Goal: Task Accomplishment & Management: Complete application form

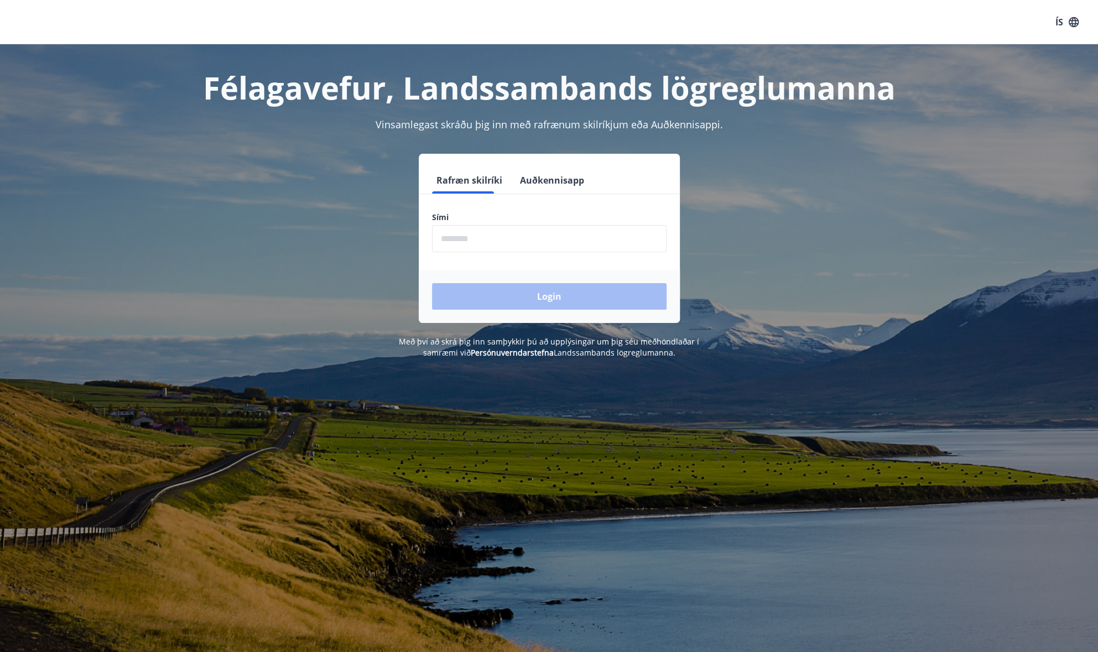
click at [562, 241] on input "phone" at bounding box center [549, 238] width 234 height 27
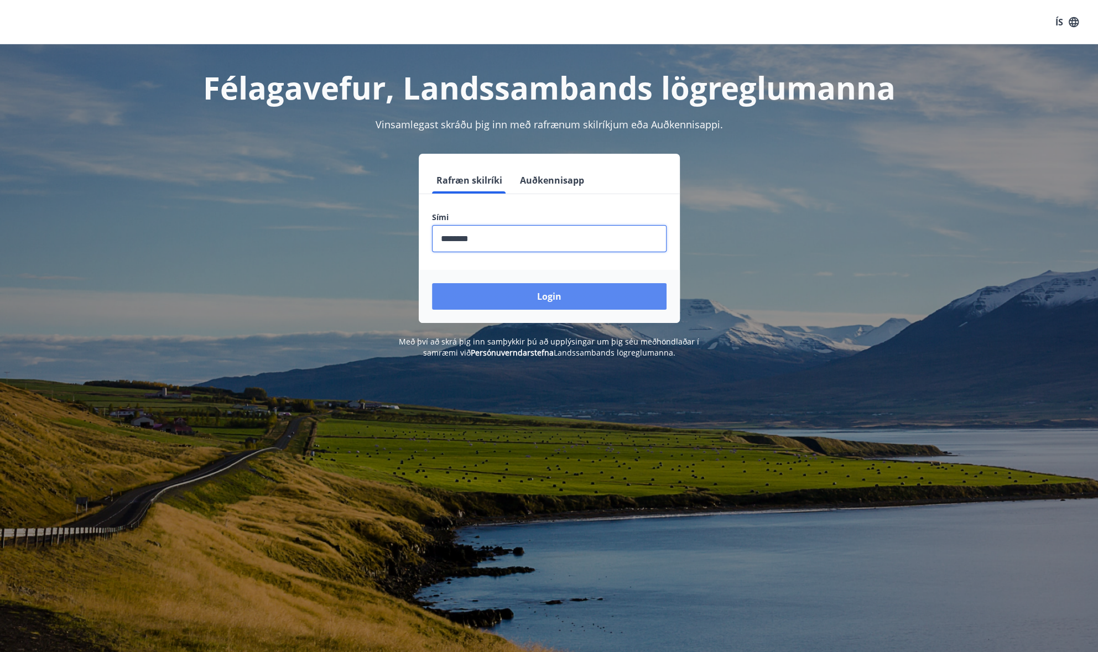
type input "********"
click at [567, 291] on button "Login" at bounding box center [549, 296] width 234 height 27
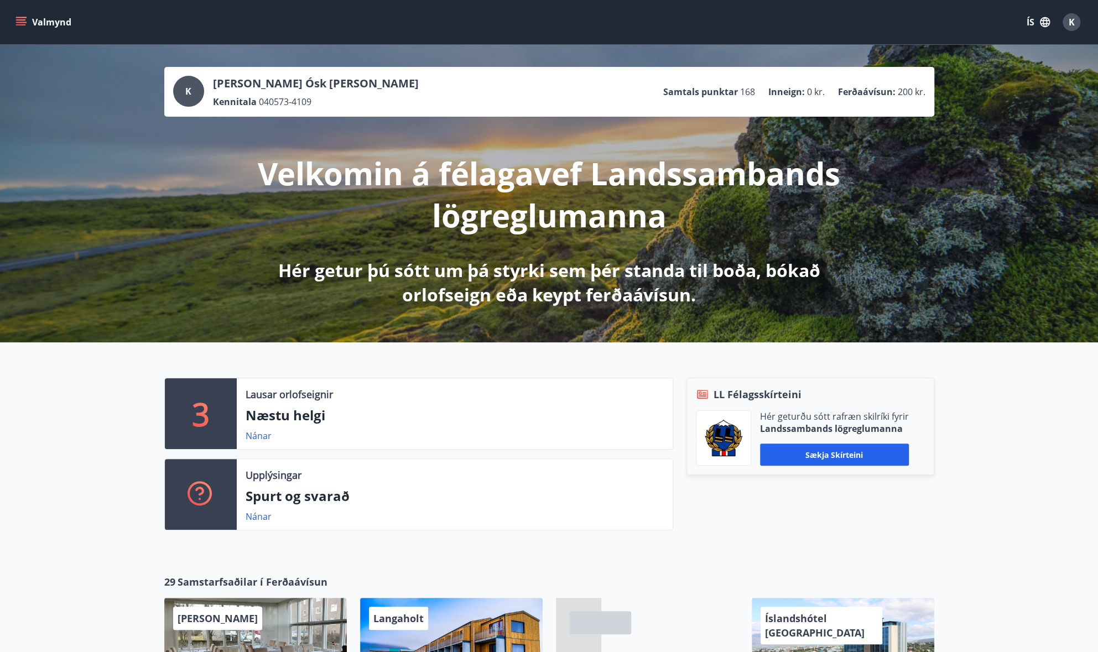
click at [12, 14] on div "Valmynd ÍS K" at bounding box center [549, 22] width 1098 height 44
click at [19, 24] on icon "menu" at bounding box center [20, 22] width 11 height 11
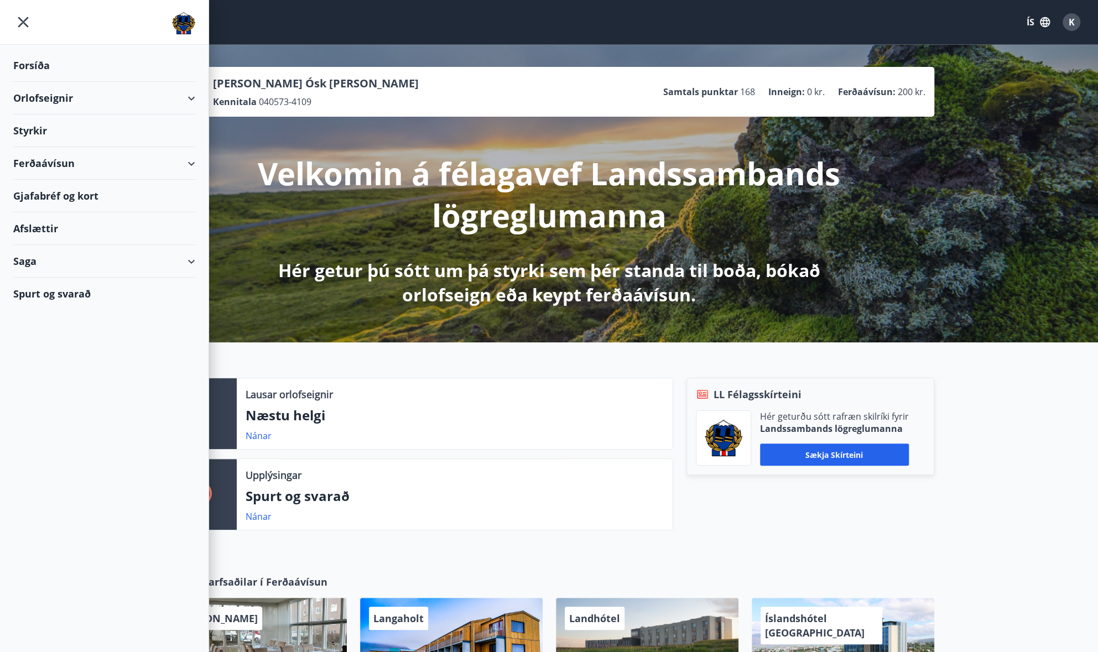
click at [51, 130] on div "Styrkir" at bounding box center [104, 130] width 182 height 33
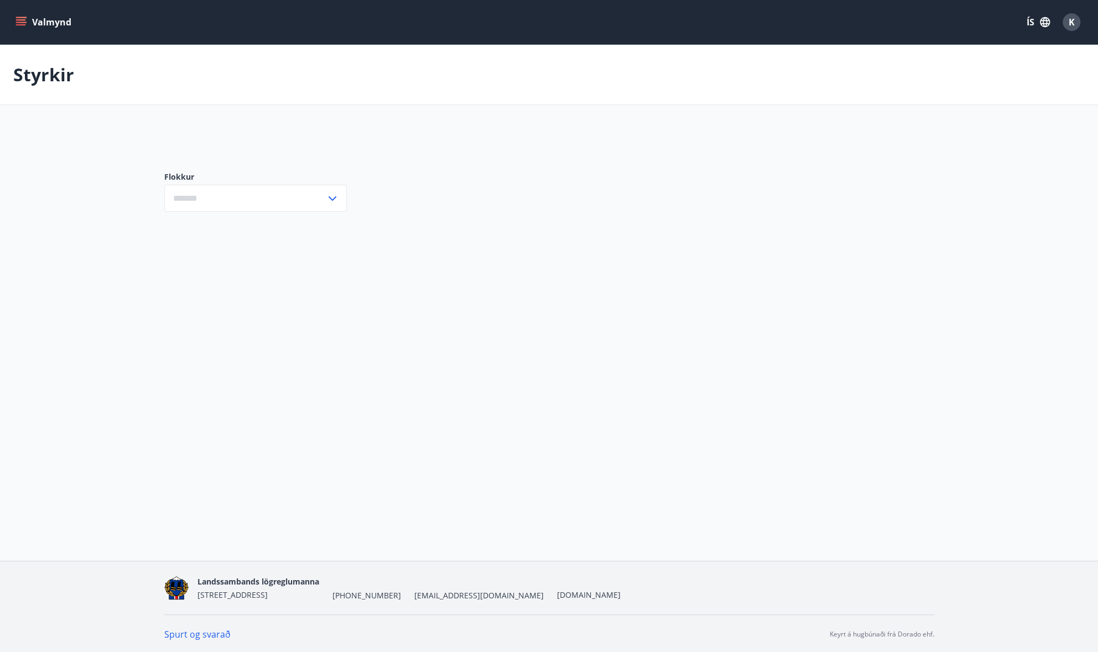
type input "***"
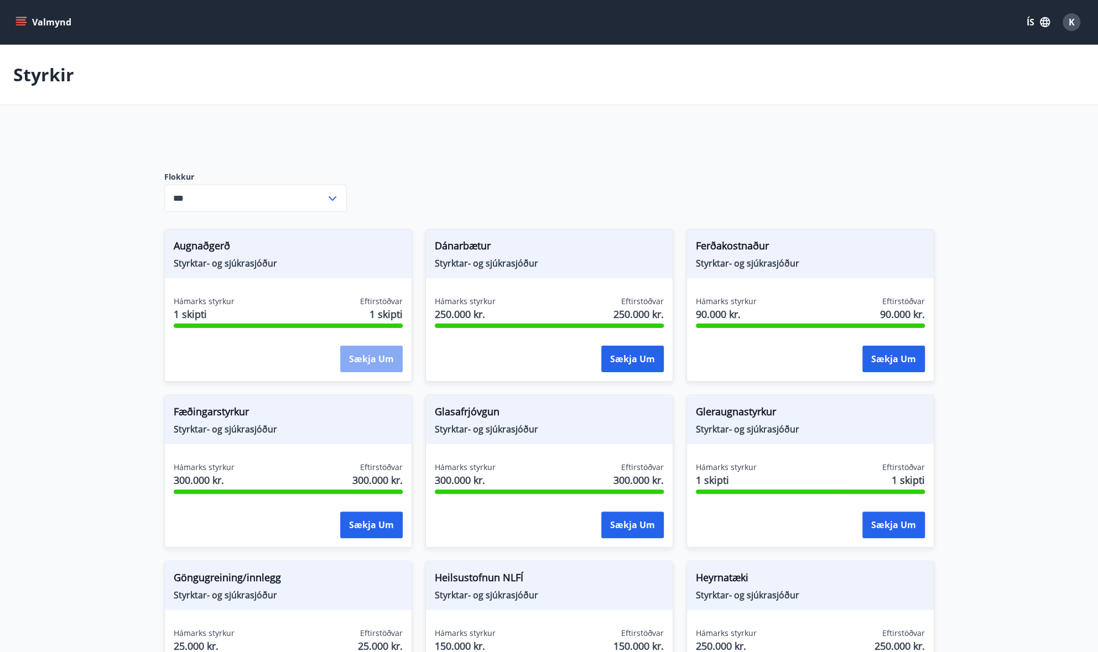
click at [361, 358] on button "Sækja um" at bounding box center [371, 359] width 62 height 27
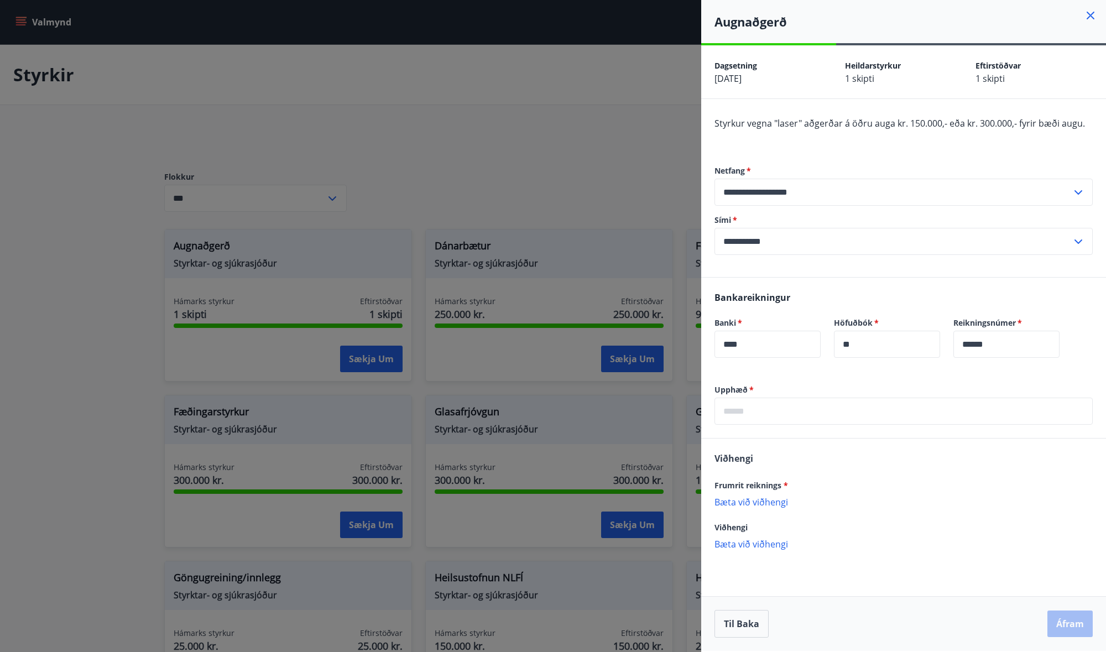
click at [1090, 15] on icon at bounding box center [1091, 16] width 2 height 2
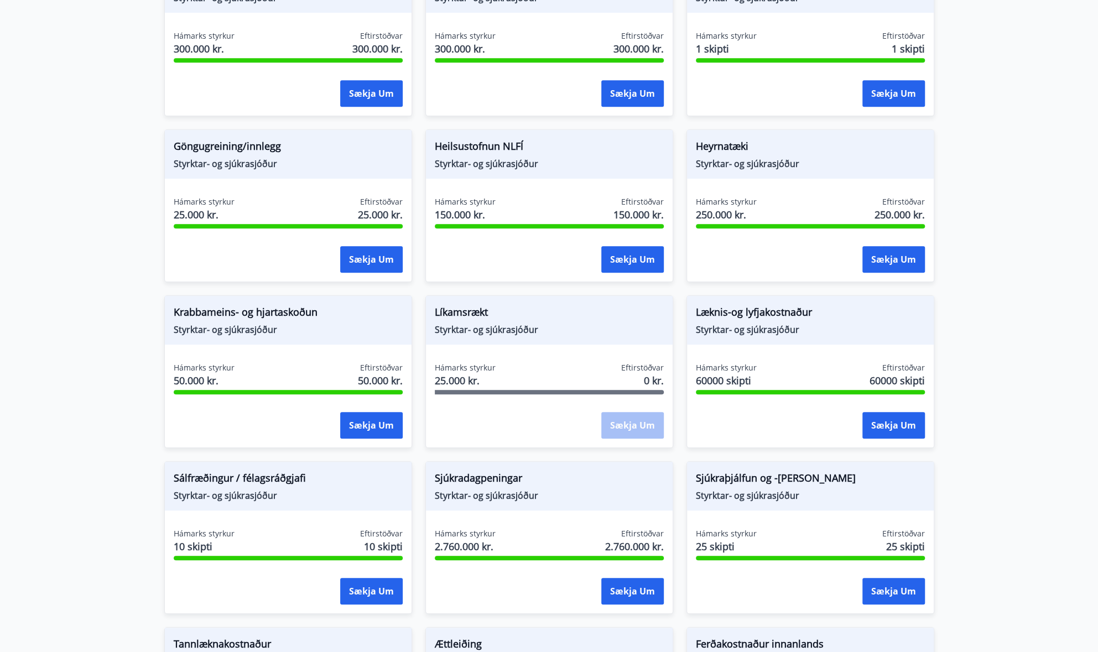
scroll to position [387, 0]
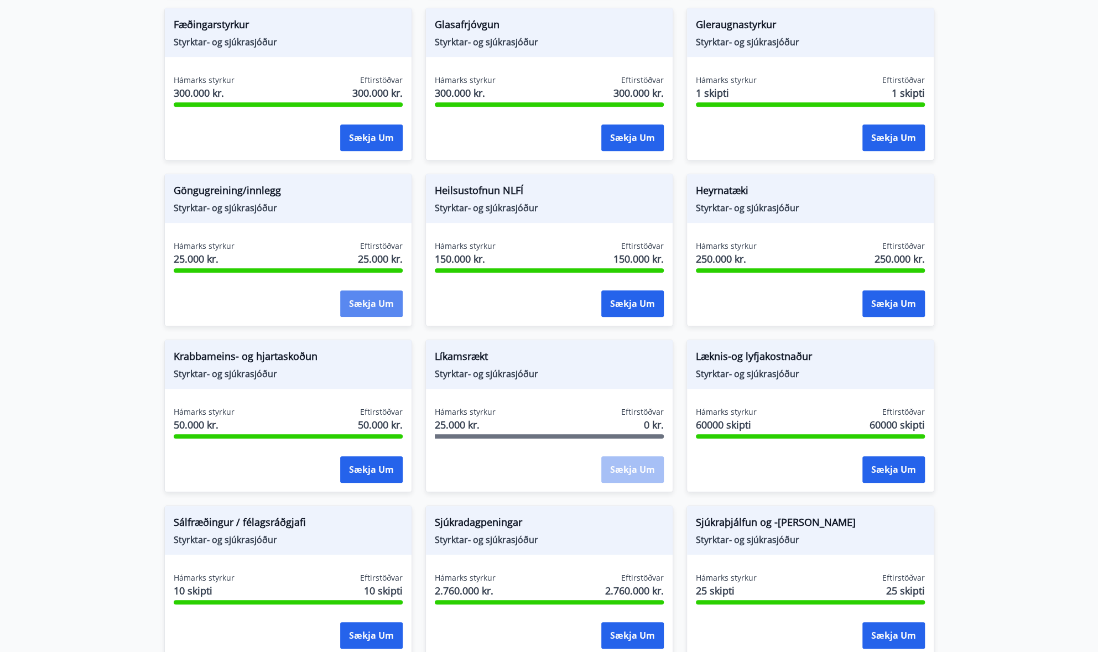
click at [373, 307] on button "Sækja um" at bounding box center [371, 303] width 62 height 27
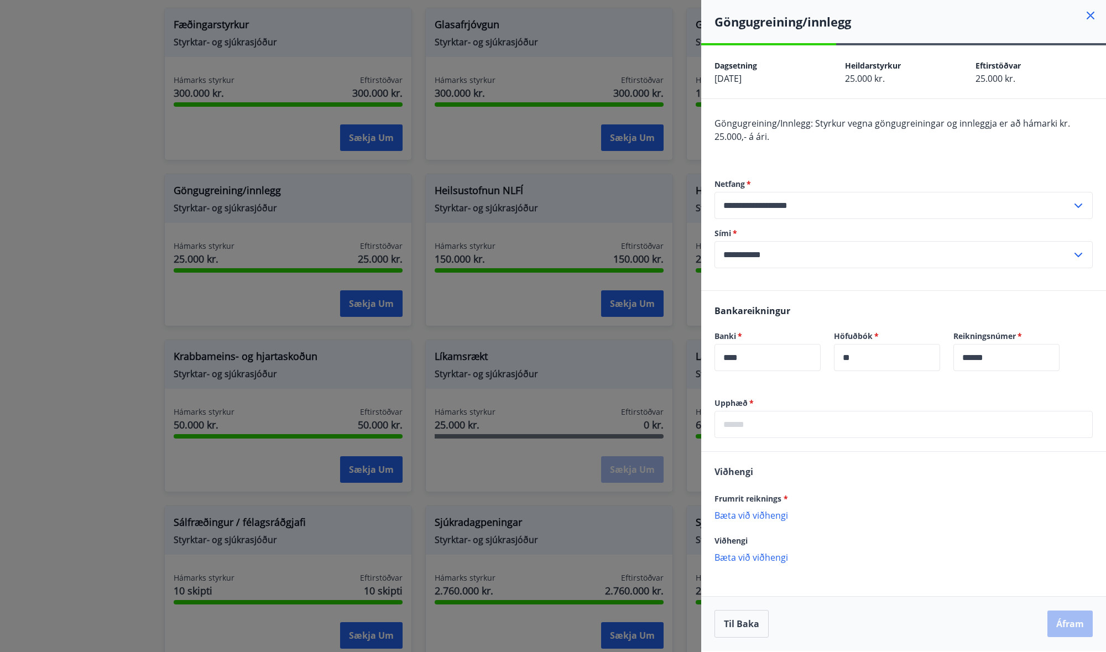
drag, startPoint x: 823, startPoint y: 421, endPoint x: 829, endPoint y: 421, distance: 6.1
click at [823, 421] on input "text" at bounding box center [903, 424] width 378 height 27
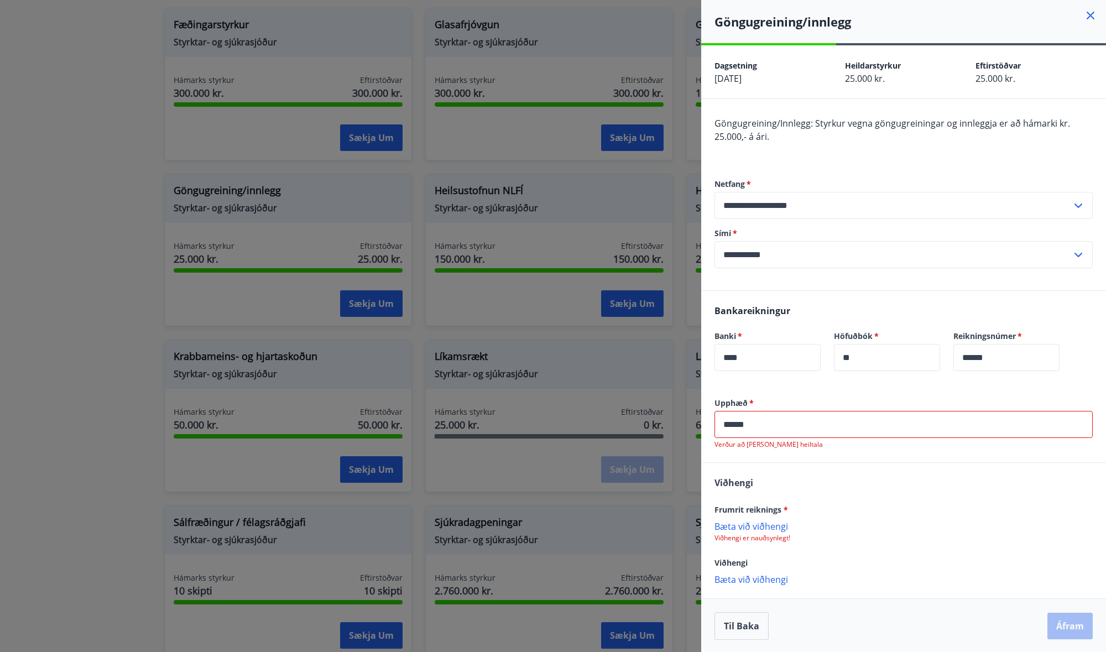
click at [854, 492] on div "Viðhengi Frumrit reiknings * Bæta við viðhengi Viðhengi er nauðsynlegt! Viðheng…" at bounding box center [903, 530] width 405 height 135
drag, startPoint x: 781, startPoint y: 429, endPoint x: 577, endPoint y: 429, distance: 203.5
click at [577, 429] on div "**********" at bounding box center [553, 326] width 1106 height 652
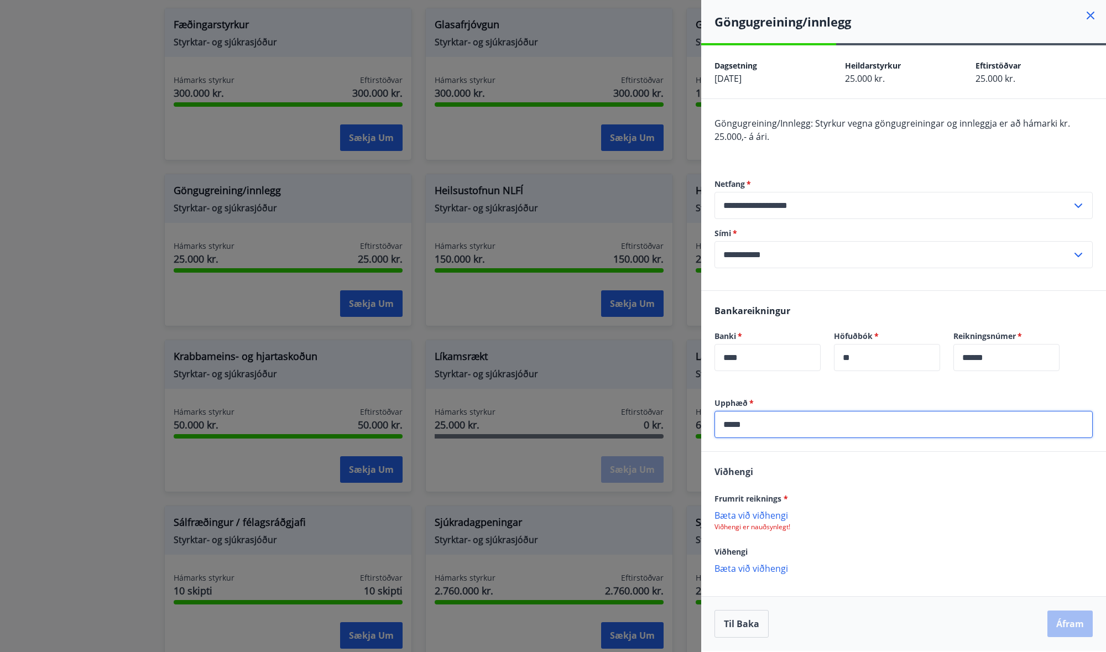
type input "*****"
click at [994, 466] on div "Viðhengi Frumrit reiknings * Bæta við viðhengi Viðhengi er nauðsynlegt! Viðheng…" at bounding box center [903, 519] width 405 height 135
click at [776, 515] on p "Bæta við viðhengi" at bounding box center [903, 514] width 378 height 11
click at [1069, 623] on button "Áfram" at bounding box center [1069, 623] width 45 height 27
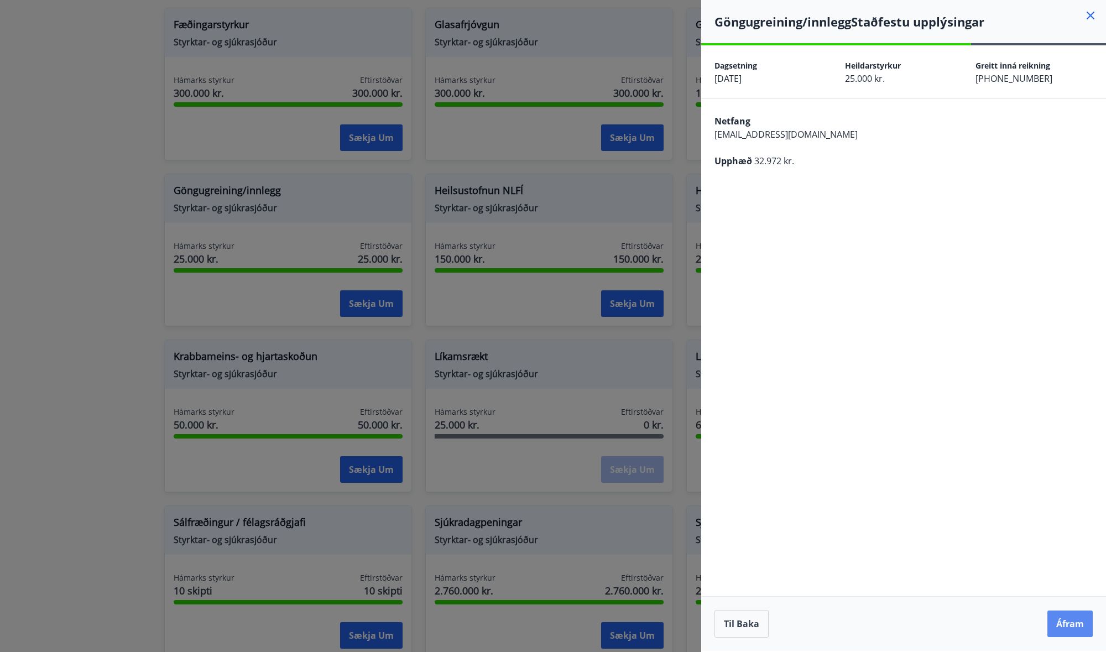
click at [1079, 625] on button "Áfram" at bounding box center [1069, 623] width 45 height 27
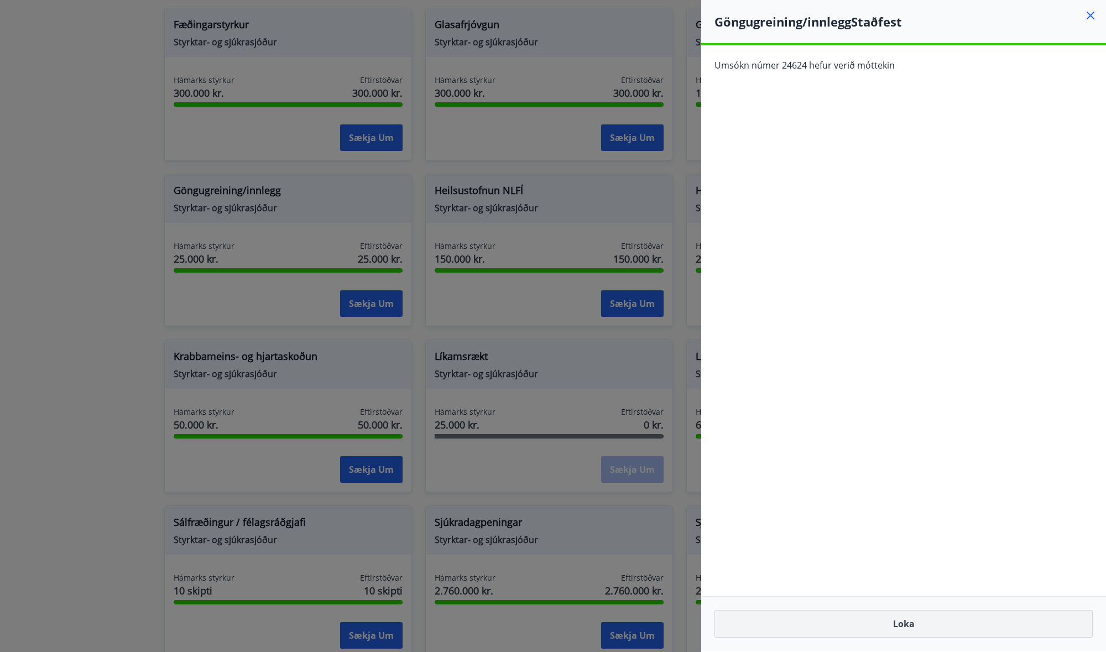
click at [918, 630] on button "Loka" at bounding box center [903, 624] width 378 height 28
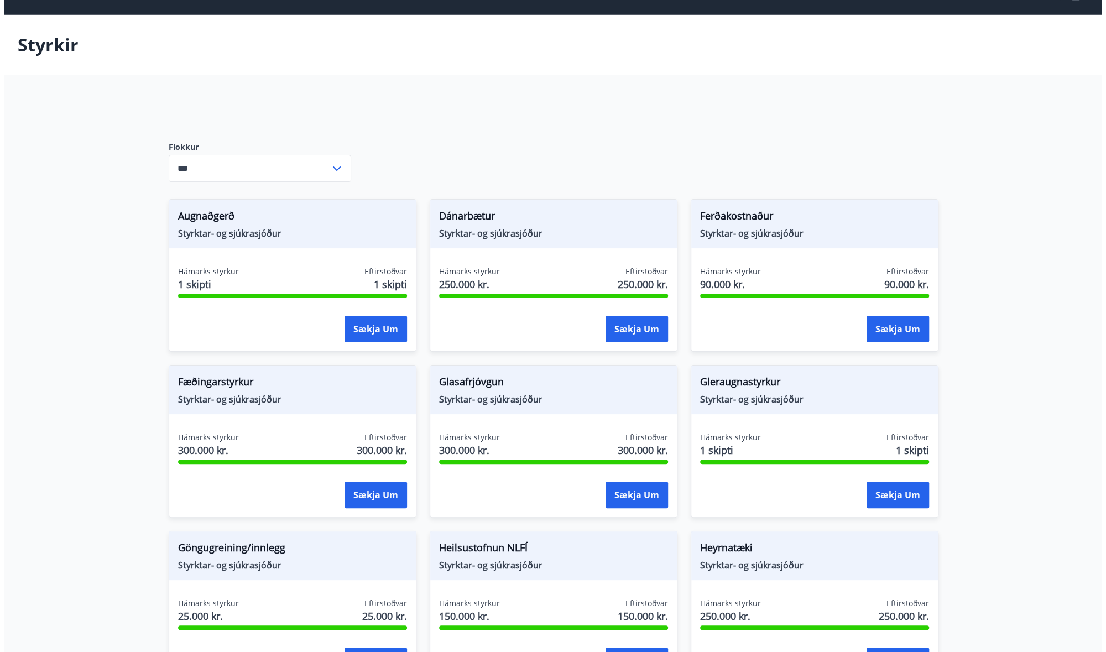
scroll to position [0, 0]
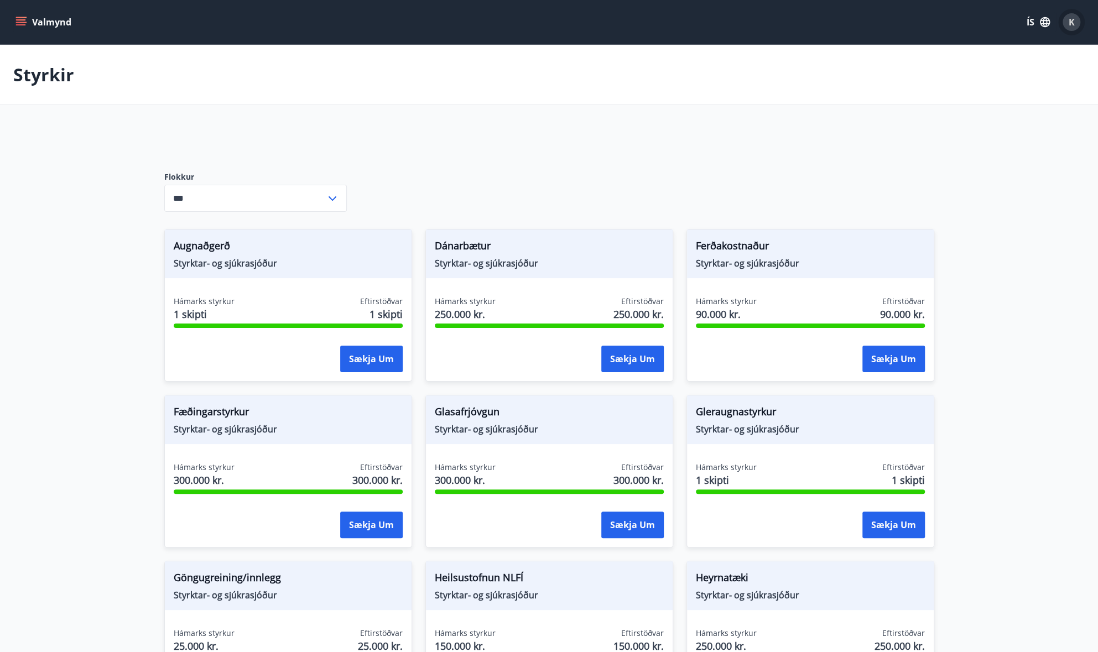
click at [1073, 18] on span "K" at bounding box center [1071, 22] width 6 height 12
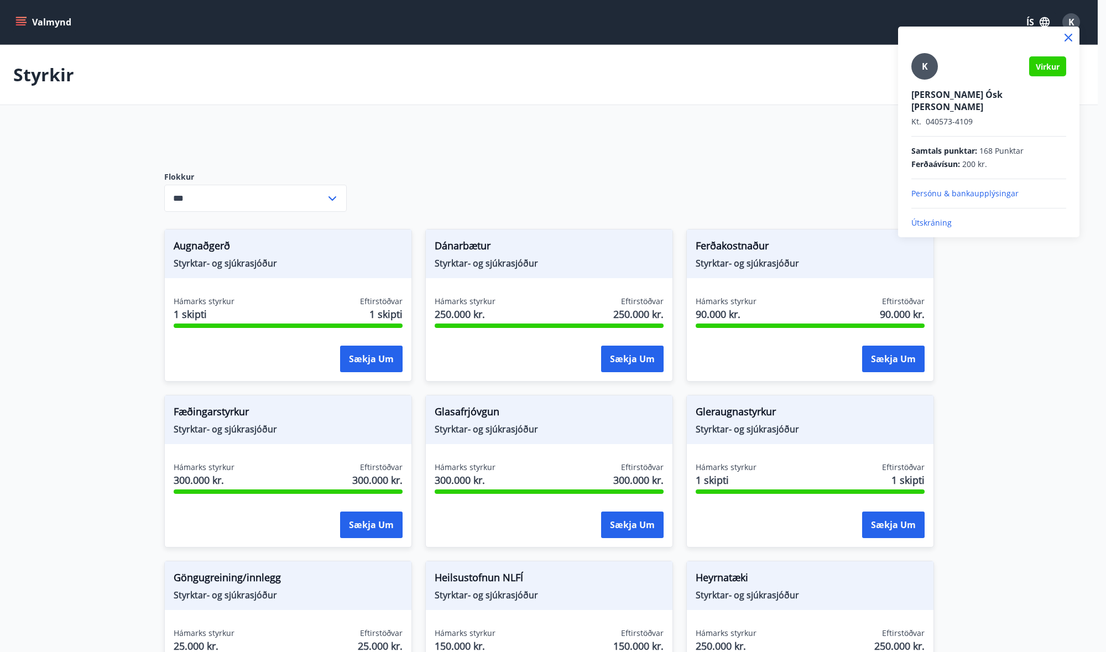
click at [934, 217] on p "Útskráning" at bounding box center [988, 222] width 155 height 11
